Goal: Task Accomplishment & Management: Manage account settings

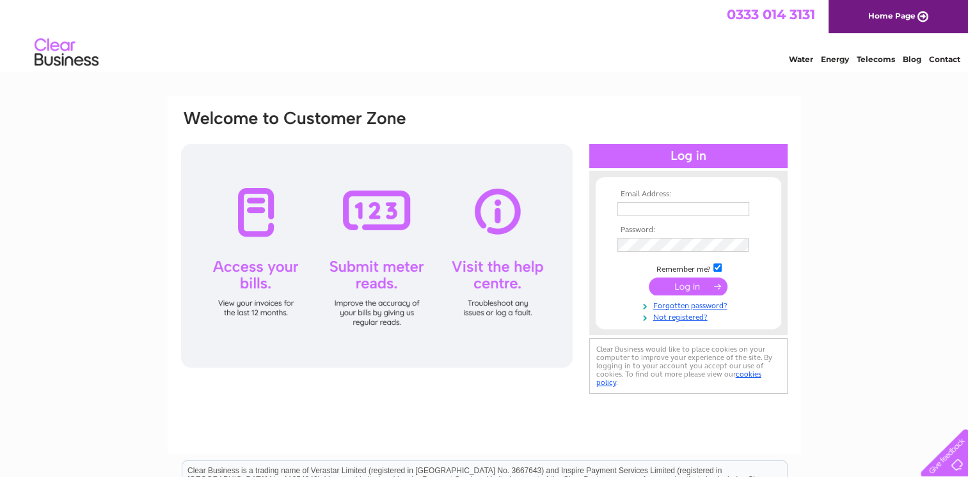
type input "[PERSON_NAME][EMAIL_ADDRESS][DOMAIN_NAME][PERSON_NAME]"
click at [688, 289] on input "submit" at bounding box center [688, 287] width 79 height 18
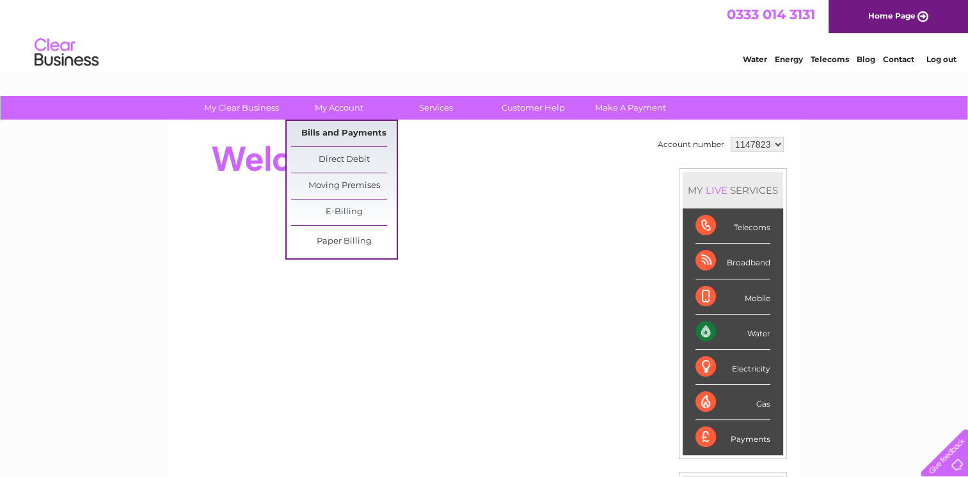
click at [348, 131] on link "Bills and Payments" at bounding box center [344, 134] width 106 height 26
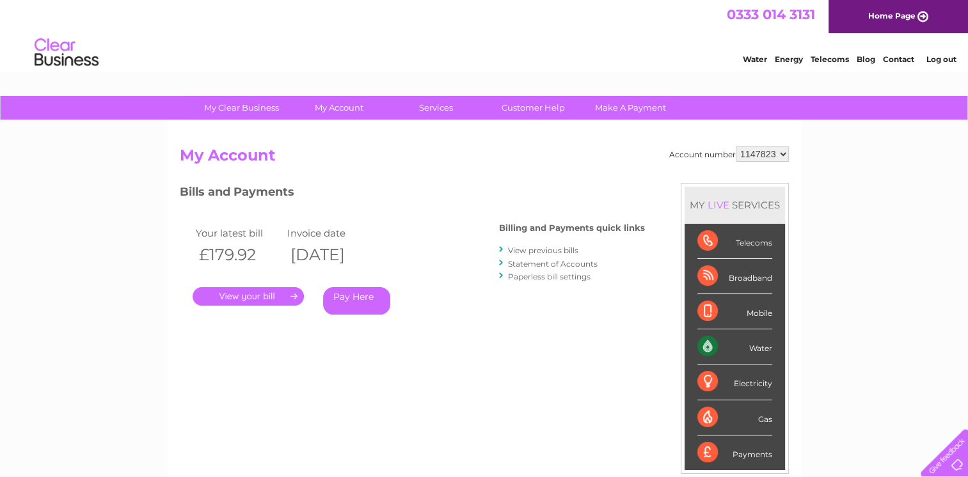
click at [246, 294] on link "." at bounding box center [248, 296] width 111 height 19
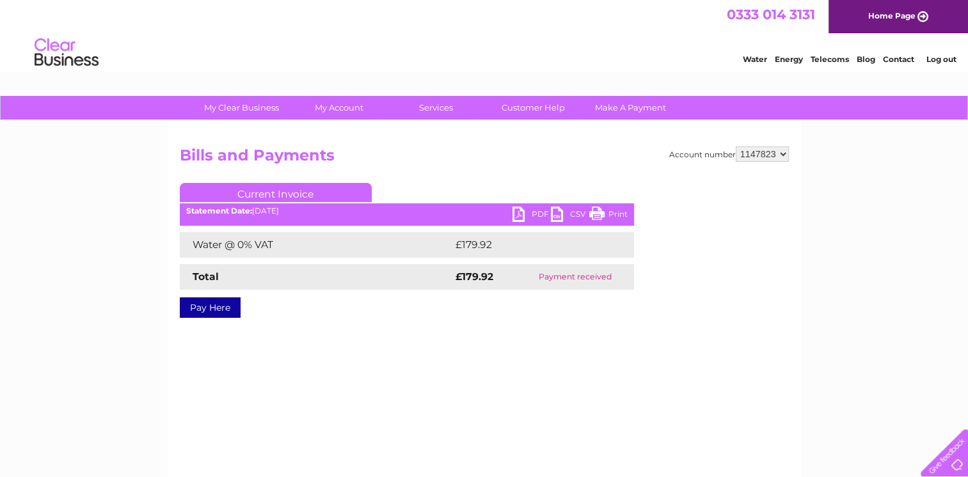
click at [523, 216] on link "PDF" at bounding box center [532, 216] width 38 height 19
